Goal: Information Seeking & Learning: Learn about a topic

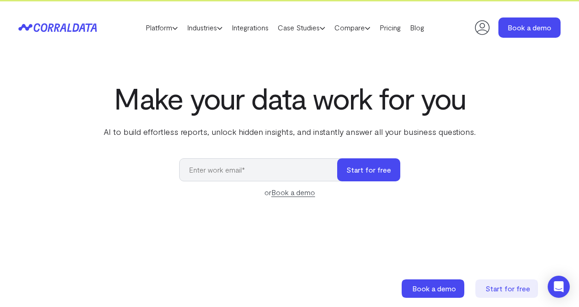
scroll to position [18, 0]
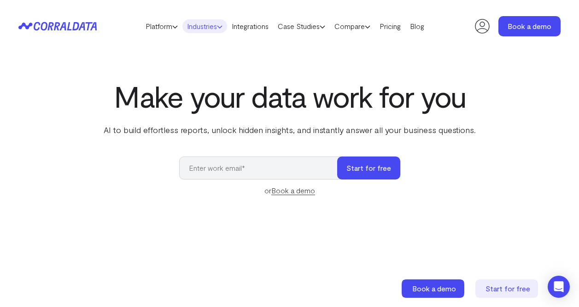
click at [216, 28] on link "Industries" at bounding box center [204, 26] width 45 height 14
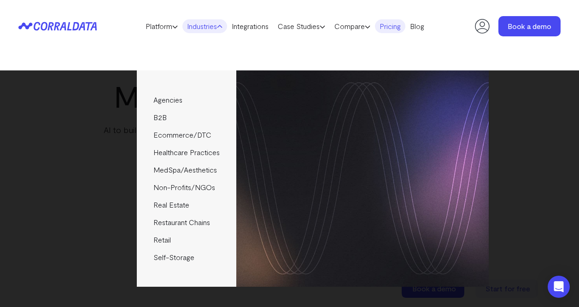
click at [396, 25] on link "Pricing" at bounding box center [390, 26] width 30 height 14
